Goal: Task Accomplishment & Management: Manage account settings

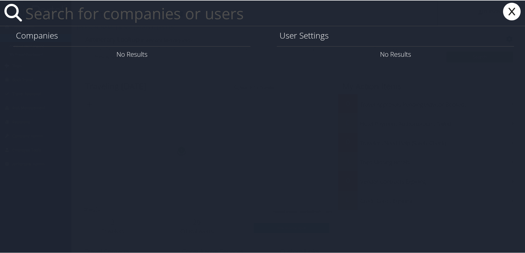
paste input "[PERSON_NAME][EMAIL_ADDRESS][PERSON_NAME][DOMAIN_NAME]"
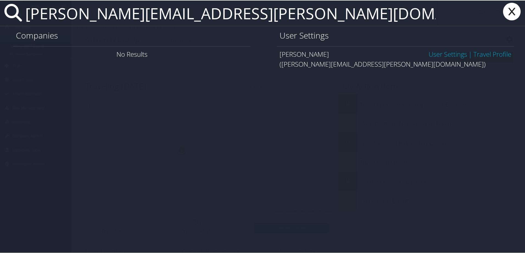
type input "[PERSON_NAME][EMAIL_ADDRESS][PERSON_NAME][DOMAIN_NAME]"
click at [433, 51] on link "User Settings" at bounding box center [448, 53] width 38 height 9
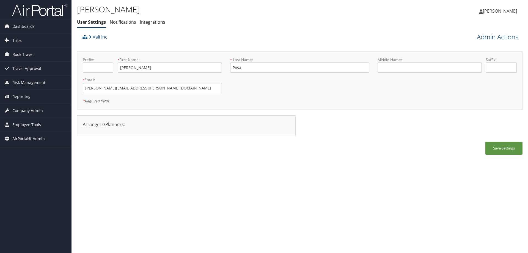
click at [502, 39] on link "Admin Actions" at bounding box center [497, 36] width 41 height 9
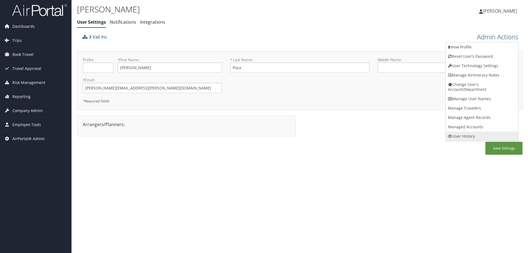
click at [462, 135] on link "User History" at bounding box center [481, 135] width 72 height 9
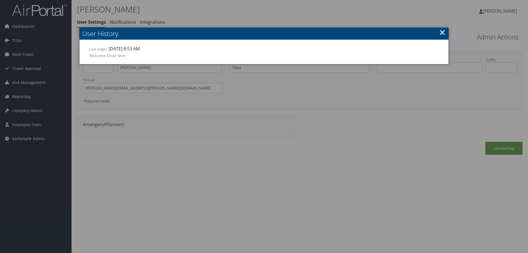
click at [441, 31] on link "×" at bounding box center [442, 32] width 6 height 11
